Goal: Task Accomplishment & Management: Complete application form

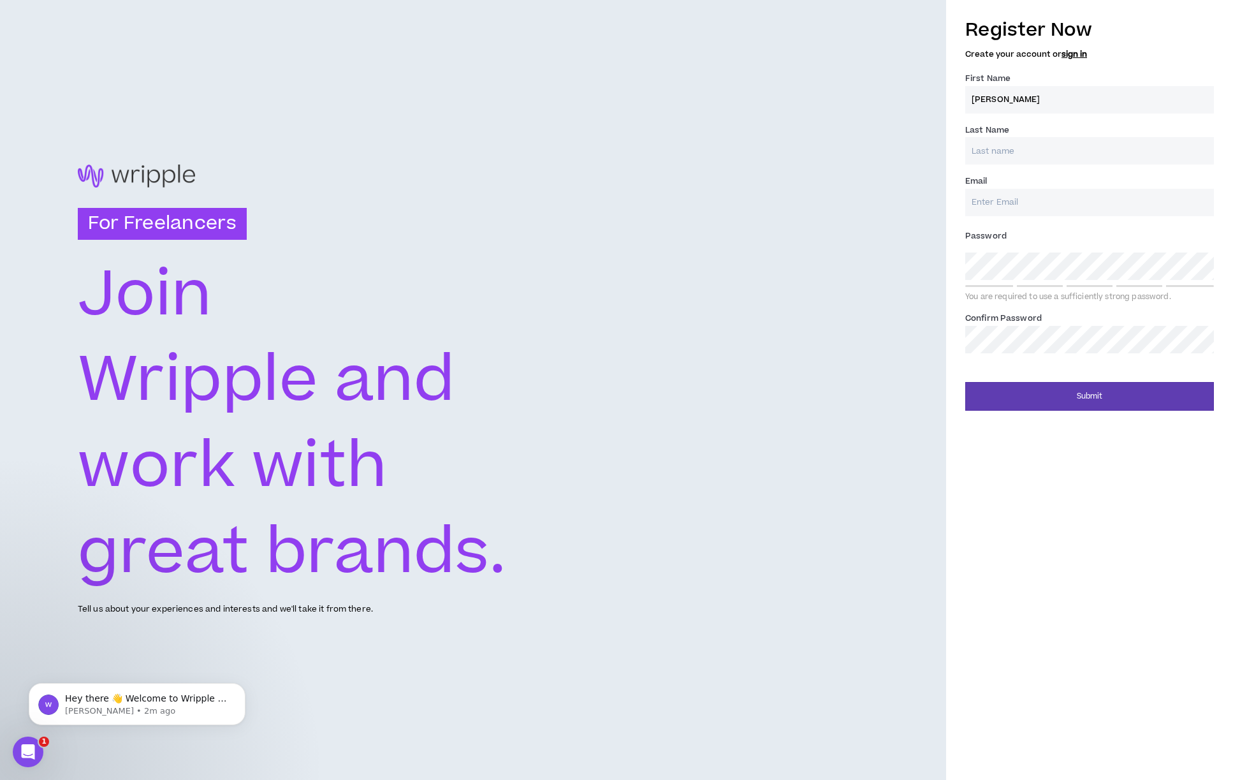
type input "[PERSON_NAME]"
type input "[EMAIL_ADDRESS][DOMAIN_NAME]"
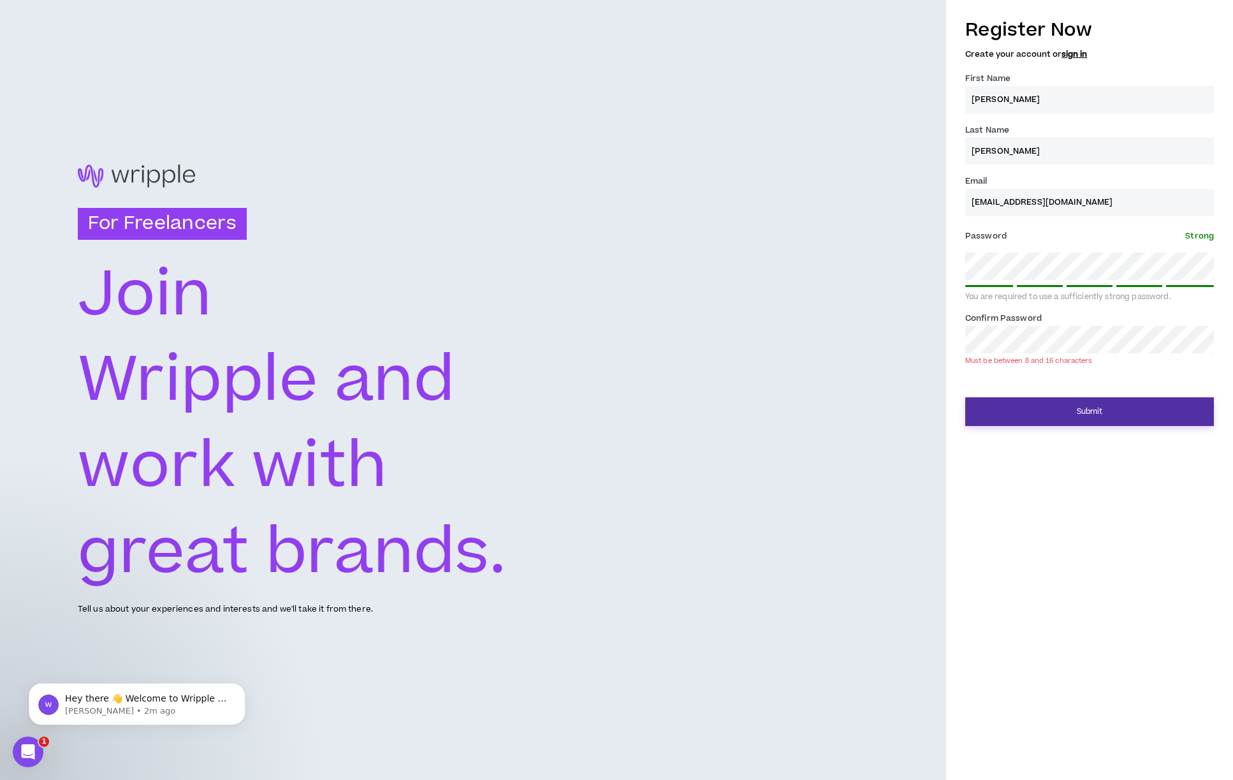
click at [1082, 407] on button "Submit" at bounding box center [1089, 411] width 249 height 29
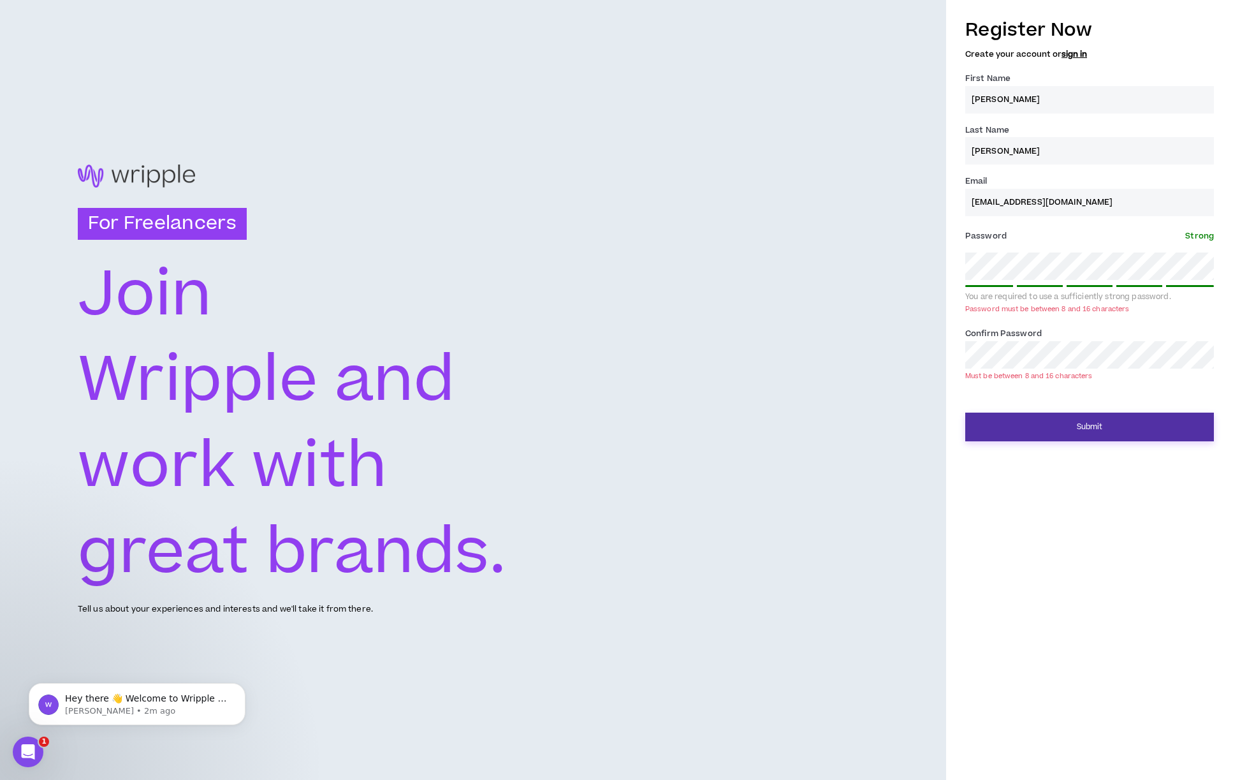
click at [1079, 429] on button "Submit" at bounding box center [1089, 426] width 249 height 29
click at [1079, 427] on button "Submit" at bounding box center [1089, 426] width 249 height 29
click at [1091, 430] on button "Submit" at bounding box center [1089, 426] width 249 height 29
click at [1030, 304] on div "Password must be between 8 and 16 characters" at bounding box center [1047, 309] width 164 height 10
click at [1045, 429] on button "Submit" at bounding box center [1089, 426] width 249 height 29
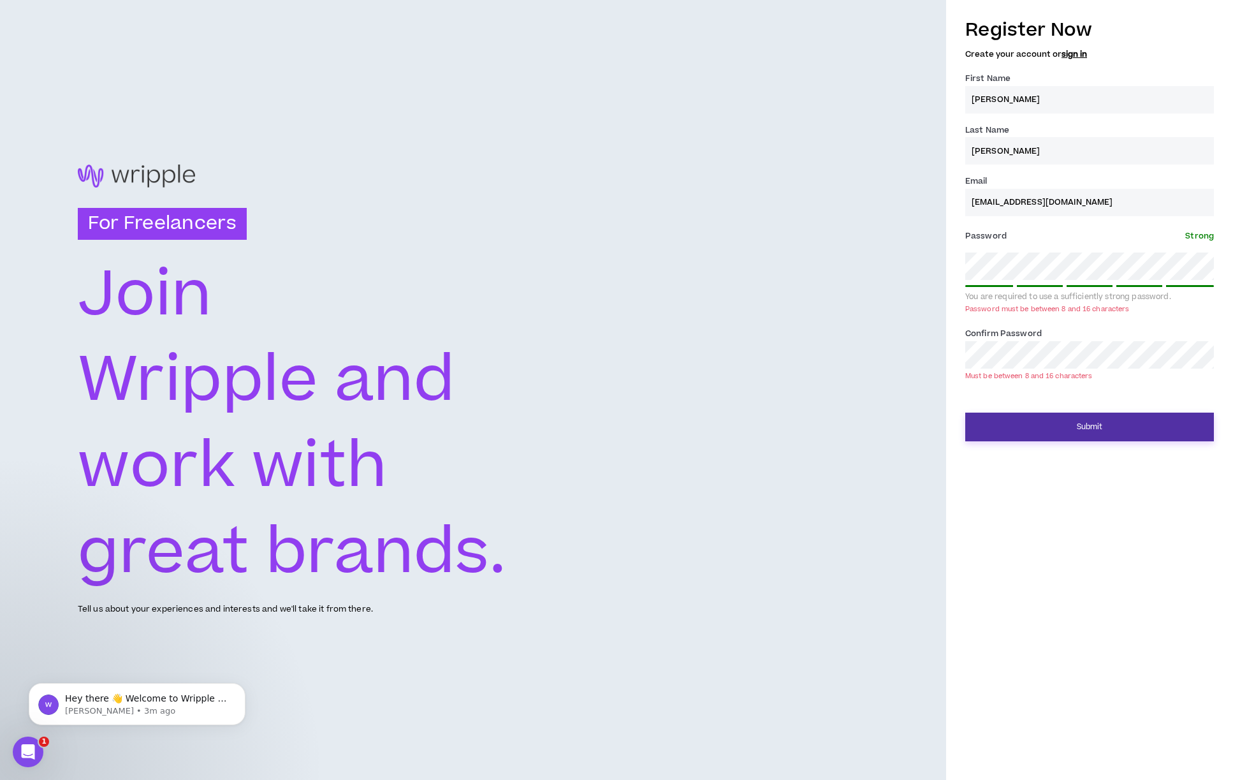
click at [1089, 425] on button "Submit" at bounding box center [1089, 426] width 249 height 29
click at [1072, 428] on button "Submit" at bounding box center [1089, 426] width 249 height 29
click at [950, 263] on div "Register Now Create your account or sign in First Name * [PERSON_NAME] Last Nam…" at bounding box center [1089, 225] width 287 height 431
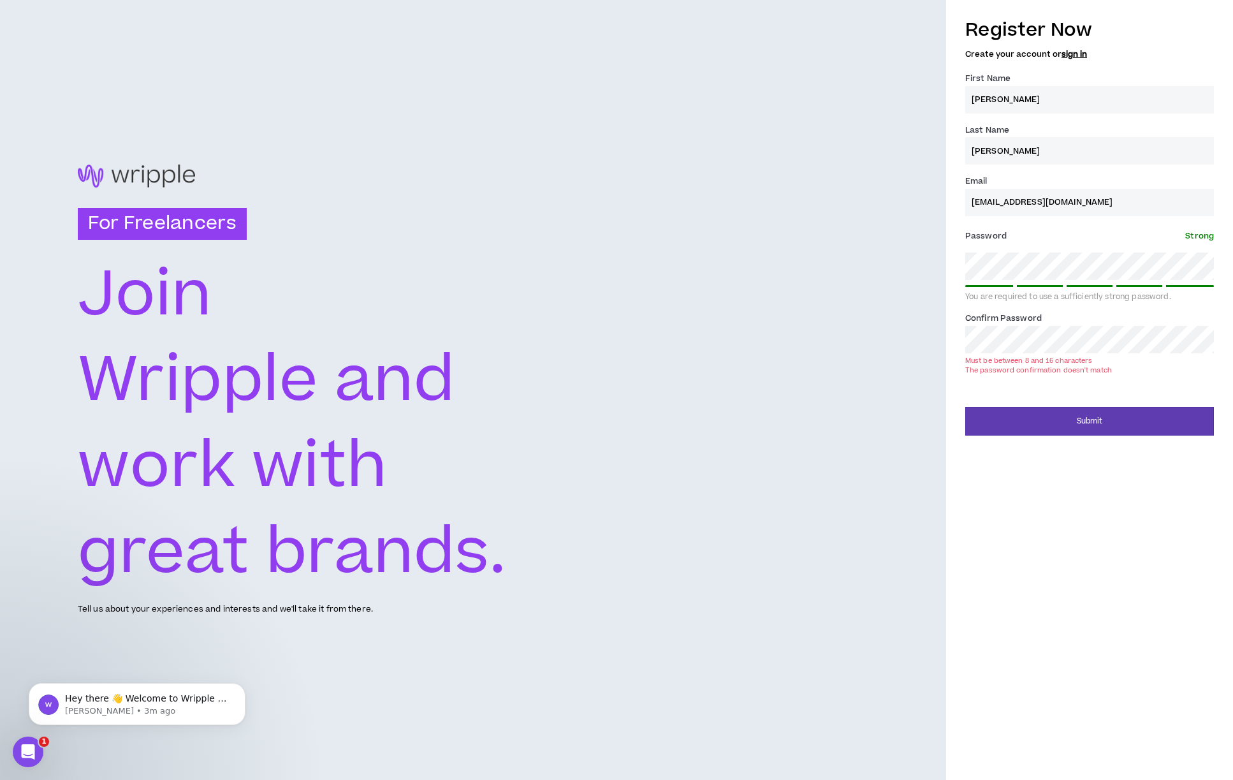
click at [950, 335] on div "Register Now Create your account or sign in First Name * [PERSON_NAME] Last Nam…" at bounding box center [1089, 222] width 287 height 425
click at [953, 263] on div "Register Now Create your account or sign in First Name * [PERSON_NAME] Last Nam…" at bounding box center [1089, 222] width 287 height 425
click at [945, 337] on div "For Freelancers [PERSON_NAME] and work with great brands. Tell us about your ex…" at bounding box center [616, 390] width 1233 height 780
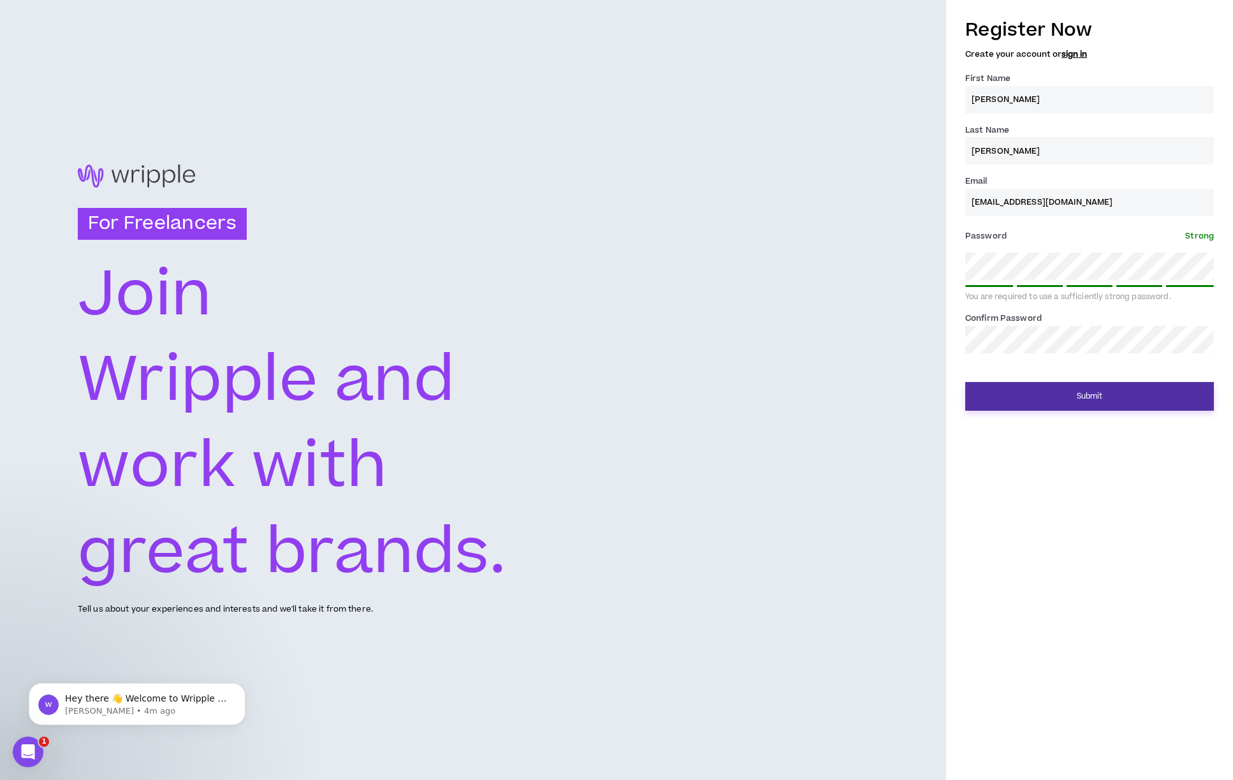
click at [1080, 400] on button "Submit" at bounding box center [1089, 396] width 249 height 29
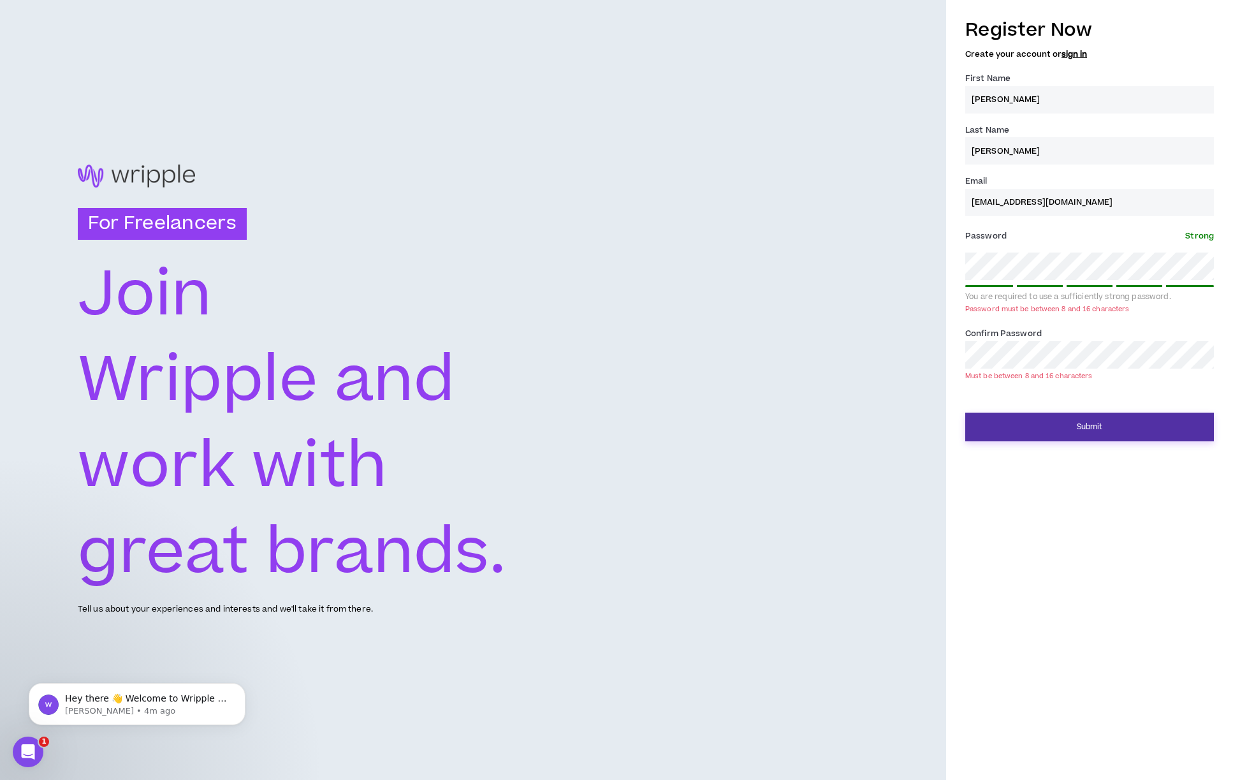
click at [1058, 420] on button "Submit" at bounding box center [1089, 426] width 249 height 29
click at [1095, 422] on button "Submit" at bounding box center [1089, 426] width 249 height 29
